Goal: Transaction & Acquisition: Purchase product/service

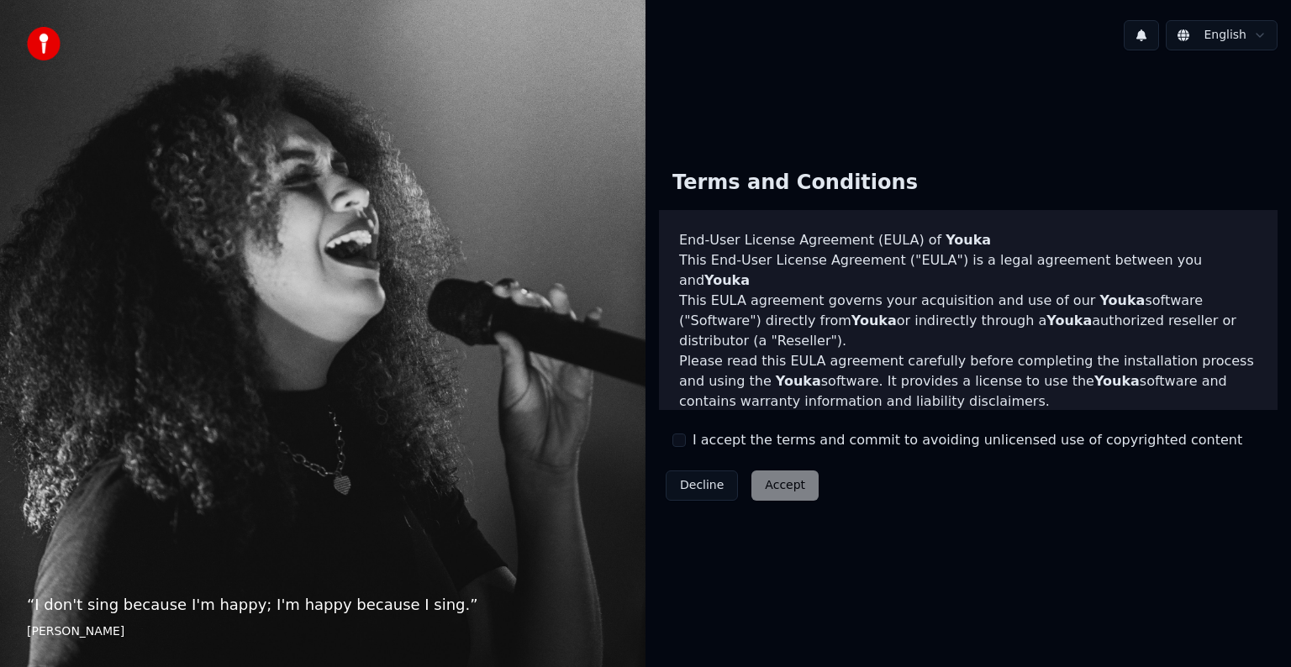
click at [683, 441] on button "I accept the terms and commit to avoiding unlicensed use of copyrighted content" at bounding box center [678, 440] width 13 height 13
click at [778, 488] on button "Accept" at bounding box center [784, 486] width 67 height 30
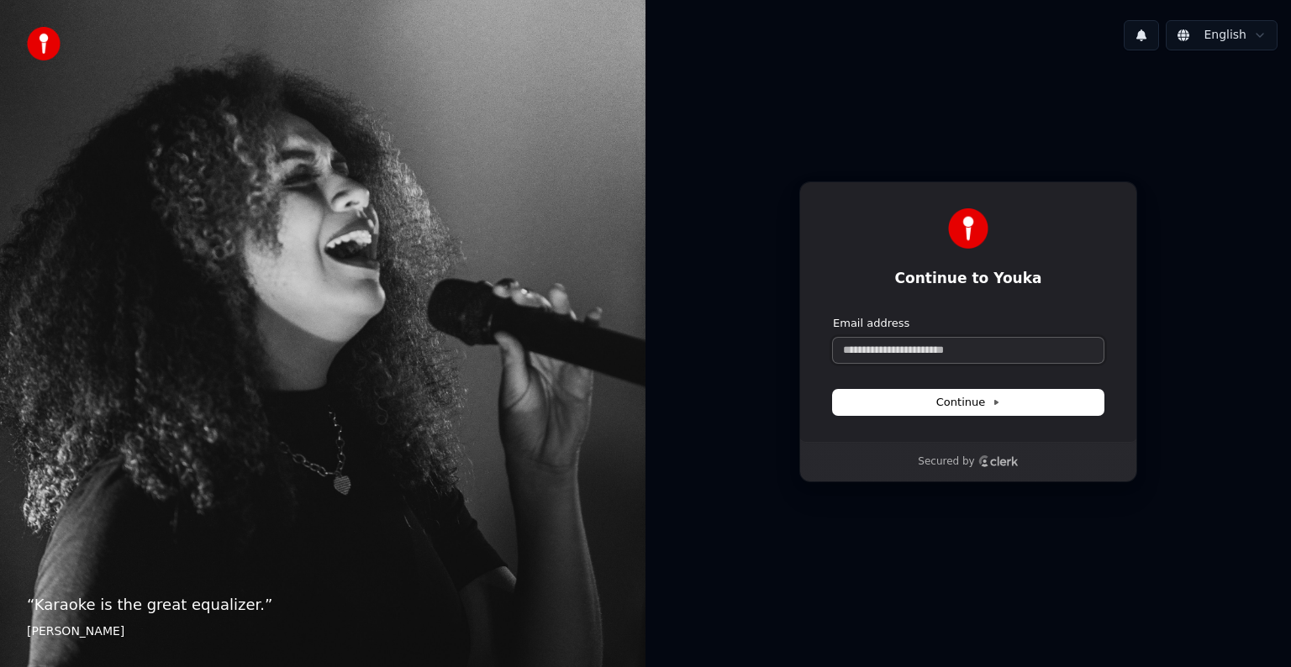
click at [890, 351] on input "Email address" at bounding box center [968, 350] width 271 height 25
click at [942, 409] on span "Continue" at bounding box center [968, 402] width 64 height 15
type input "**********"
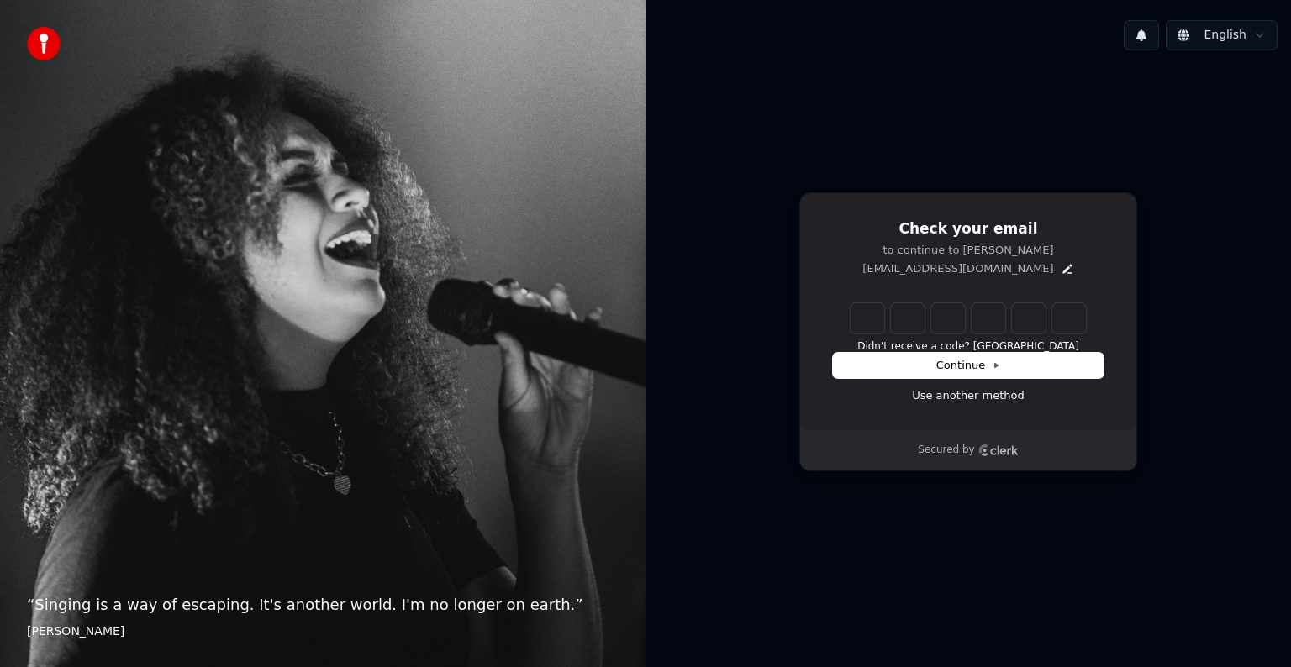
click at [866, 313] on input "Enter verification code" at bounding box center [968, 318] width 235 height 30
type input "******"
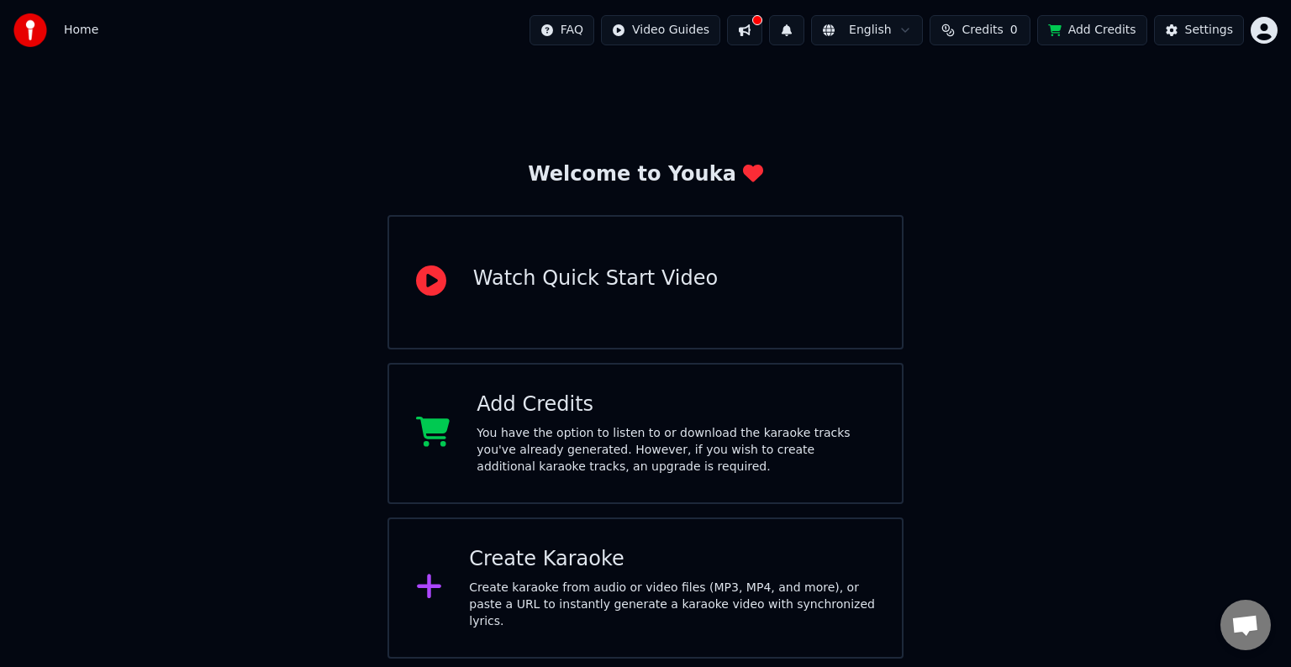
click at [1101, 27] on button "Add Credits" at bounding box center [1092, 30] width 110 height 30
click at [992, 255] on div "Welcome to Youka Watch Quick Start Video Add Credits You have the option to lis…" at bounding box center [645, 360] width 1291 height 598
click at [504, 571] on div "Create Karaoke" at bounding box center [672, 559] width 406 height 27
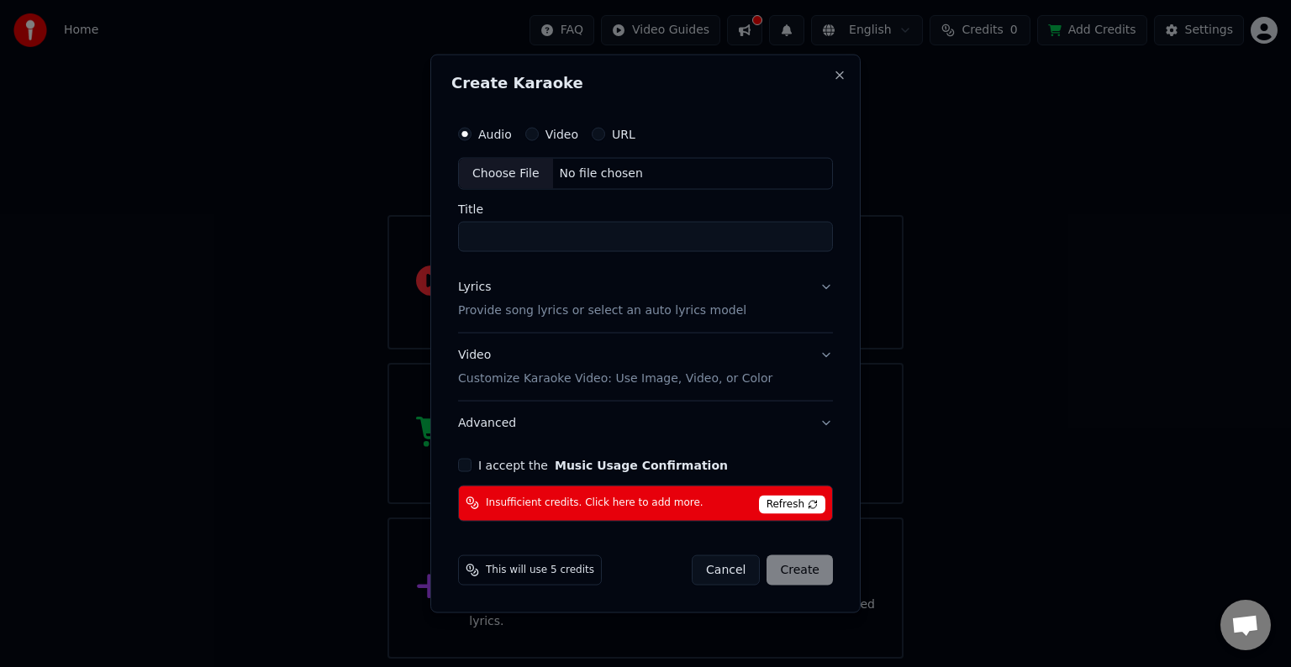
click at [801, 504] on span "Refresh" at bounding box center [792, 504] width 66 height 18
click at [496, 498] on span "Insufficient credits. Click here to add more." at bounding box center [595, 503] width 218 height 13
